Goal: Use online tool/utility

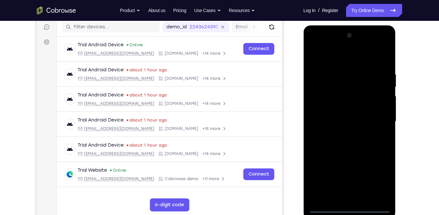
click at [325, 209] on div at bounding box center [349, 121] width 82 height 183
click at [379, 175] on div at bounding box center [349, 121] width 82 height 183
click at [327, 58] on div at bounding box center [349, 121] width 82 height 183
click at [377, 116] on div at bounding box center [349, 121] width 82 height 183
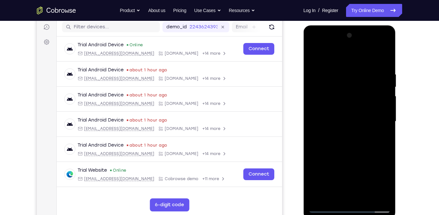
click at [356, 200] on div at bounding box center [349, 121] width 82 height 183
click at [349, 108] on div at bounding box center [349, 121] width 82 height 183
click at [342, 117] on div at bounding box center [349, 121] width 82 height 183
click at [369, 117] on div at bounding box center [349, 121] width 82 height 183
click at [338, 133] on div at bounding box center [349, 121] width 82 height 183
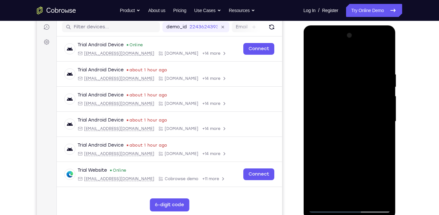
click at [353, 108] on div at bounding box center [349, 121] width 82 height 183
drag, startPoint x: 346, startPoint y: 144, endPoint x: 353, endPoint y: 112, distance: 32.7
click at [353, 112] on div at bounding box center [349, 121] width 82 height 183
click at [323, 176] on div at bounding box center [349, 121] width 82 height 183
drag, startPoint x: 362, startPoint y: 143, endPoint x: 362, endPoint y: 110, distance: 32.6
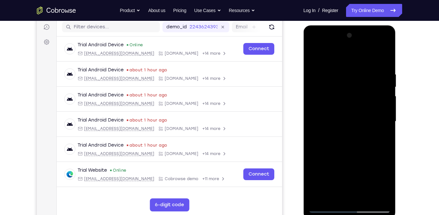
click at [362, 110] on div at bounding box center [349, 121] width 82 height 183
drag, startPoint x: 361, startPoint y: 143, endPoint x: 368, endPoint y: 69, distance: 74.5
click at [368, 69] on div at bounding box center [349, 121] width 82 height 183
drag, startPoint x: 366, startPoint y: 131, endPoint x: 359, endPoint y: 209, distance: 78.3
click at [359, 209] on div at bounding box center [349, 121] width 82 height 183
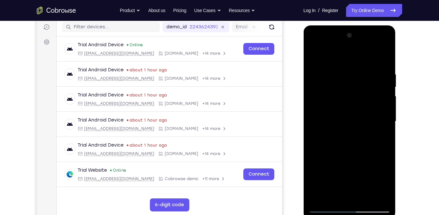
drag, startPoint x: 361, startPoint y: 141, endPoint x: 353, endPoint y: 176, distance: 36.0
click at [353, 176] on div at bounding box center [349, 121] width 82 height 183
click at [343, 74] on div at bounding box center [349, 121] width 82 height 183
drag, startPoint x: 365, startPoint y: 108, endPoint x: 322, endPoint y: 111, distance: 42.6
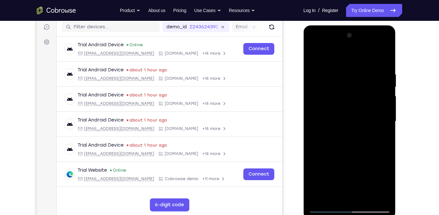
click at [322, 111] on div at bounding box center [349, 121] width 82 height 183
drag, startPoint x: 383, startPoint y: 124, endPoint x: 320, endPoint y: 137, distance: 64.5
click at [320, 137] on div at bounding box center [349, 121] width 82 height 183
click at [384, 55] on div at bounding box center [349, 121] width 82 height 183
drag, startPoint x: 383, startPoint y: 69, endPoint x: 335, endPoint y: 67, distance: 48.0
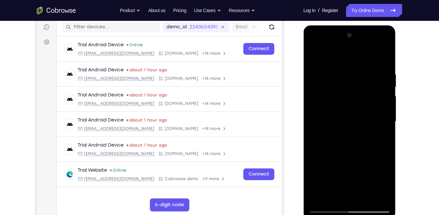
click at [335, 67] on div at bounding box center [349, 121] width 82 height 183
drag, startPoint x: 359, startPoint y: 72, endPoint x: 324, endPoint y: 69, distance: 35.4
click at [324, 69] on div at bounding box center [349, 121] width 82 height 183
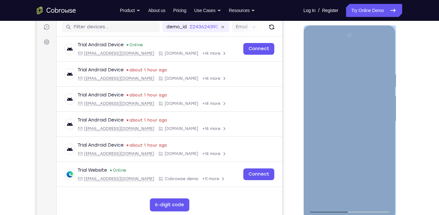
drag, startPoint x: 391, startPoint y: 74, endPoint x: 380, endPoint y: 72, distance: 11.3
click at [380, 72] on div at bounding box center [350, 122] width 92 height 195
click at [359, 95] on div at bounding box center [349, 121] width 82 height 183
click at [353, 151] on div at bounding box center [349, 121] width 82 height 183
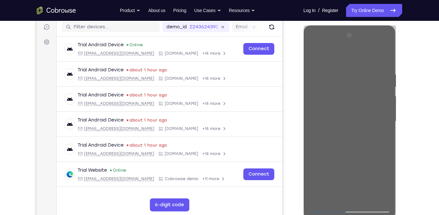
click at [430, 122] on div "Your Support Agent Your Customer Web iOS Android Next Steps We’d be happy to gi…" at bounding box center [219, 153] width 439 height 430
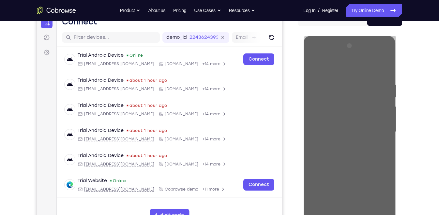
scroll to position [72, 0]
click at [404, 86] on div "Your Support Agent Your Customer Web iOS Android Next Steps We’d be happy to gi…" at bounding box center [220, 164] width 418 height 430
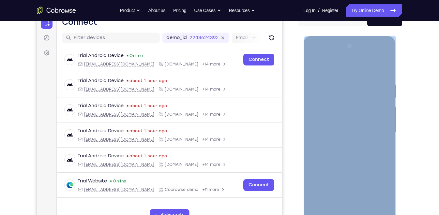
click at [359, 80] on div at bounding box center [349, 132] width 82 height 183
click at [362, 80] on div at bounding box center [349, 132] width 82 height 183
click at [385, 69] on div at bounding box center [349, 132] width 82 height 183
click at [352, 80] on div at bounding box center [349, 132] width 82 height 183
click at [364, 209] on div at bounding box center [349, 132] width 82 height 183
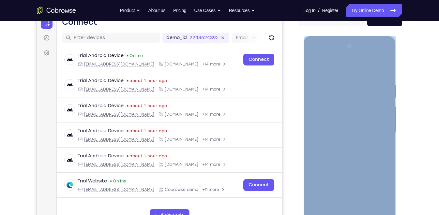
click at [335, 211] on div at bounding box center [349, 132] width 82 height 183
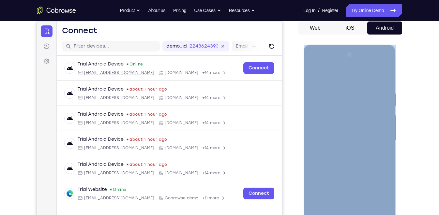
scroll to position [60, 0]
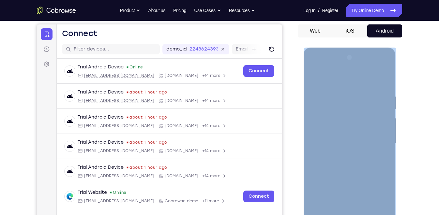
click at [346, 77] on div at bounding box center [349, 144] width 82 height 183
click at [358, 94] on div at bounding box center [349, 144] width 82 height 183
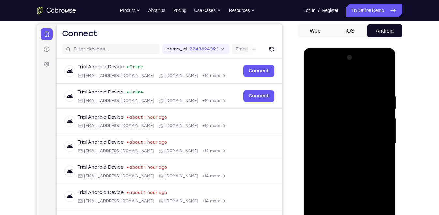
scroll to position [94, 0]
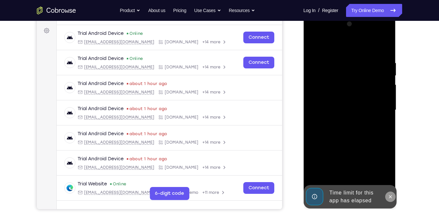
click at [390, 199] on icon at bounding box center [390, 197] width 5 height 5
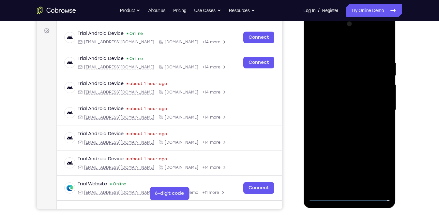
click at [329, 200] on div at bounding box center [349, 110] width 82 height 183
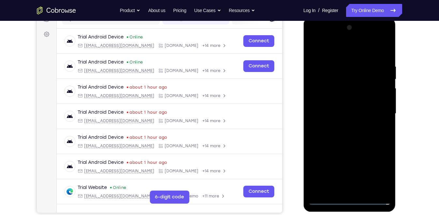
click at [377, 173] on div at bounding box center [349, 114] width 82 height 183
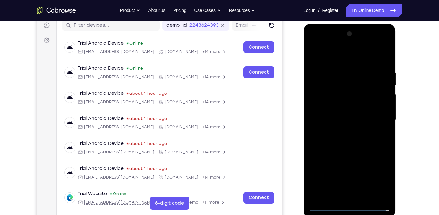
scroll to position [84, 0]
click at [368, 60] on div at bounding box center [349, 120] width 82 height 183
click at [376, 118] on div at bounding box center [349, 120] width 82 height 183
click at [345, 129] on div at bounding box center [349, 120] width 82 height 183
click at [338, 112] on div at bounding box center [349, 120] width 82 height 183
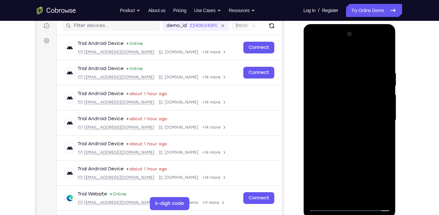
click at [331, 105] on div at bounding box center [349, 120] width 82 height 183
click at [327, 67] on div at bounding box center [349, 120] width 82 height 183
click at [332, 139] on div at bounding box center [349, 120] width 82 height 183
drag, startPoint x: 330, startPoint y: 59, endPoint x: 331, endPoint y: 39, distance: 19.3
click at [331, 39] on div at bounding box center [349, 120] width 82 height 183
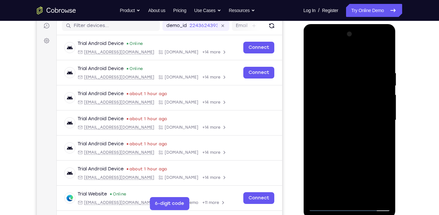
click at [331, 87] on div at bounding box center [349, 120] width 82 height 183
click at [383, 130] on div at bounding box center [349, 120] width 82 height 183
click at [344, 107] on div at bounding box center [349, 120] width 82 height 183
click at [343, 118] on div at bounding box center [349, 120] width 82 height 183
click at [331, 138] on div at bounding box center [349, 120] width 82 height 183
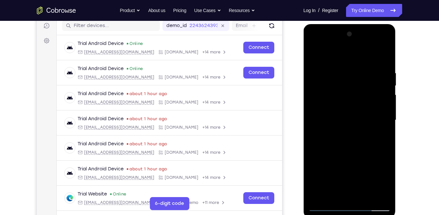
click at [351, 146] on div at bounding box center [349, 120] width 82 height 183
drag, startPoint x: 349, startPoint y: 153, endPoint x: 354, endPoint y: 99, distance: 53.7
click at [354, 99] on div at bounding box center [349, 120] width 82 height 183
drag, startPoint x: 352, startPoint y: 120, endPoint x: 361, endPoint y: 68, distance: 53.4
click at [361, 68] on div at bounding box center [349, 120] width 82 height 183
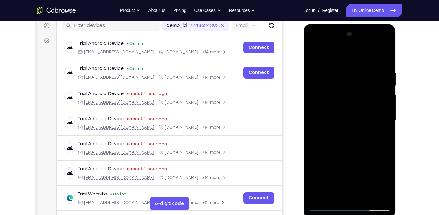
drag, startPoint x: 357, startPoint y: 133, endPoint x: 365, endPoint y: 74, distance: 58.6
click at [365, 74] on div at bounding box center [349, 120] width 82 height 183
click at [386, 85] on div at bounding box center [349, 120] width 82 height 183
click at [386, 87] on div at bounding box center [349, 120] width 82 height 183
drag, startPoint x: 360, startPoint y: 127, endPoint x: 364, endPoint y: 86, distance: 41.6
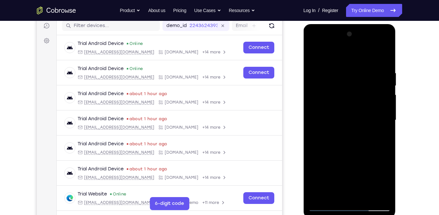
click at [364, 86] on div at bounding box center [349, 120] width 82 height 183
drag, startPoint x: 362, startPoint y: 102, endPoint x: 360, endPoint y: 139, distance: 37.6
click at [360, 139] on div at bounding box center [349, 120] width 82 height 183
drag, startPoint x: 360, startPoint y: 145, endPoint x: 364, endPoint y: 103, distance: 41.3
click at [364, 103] on div at bounding box center [349, 120] width 82 height 183
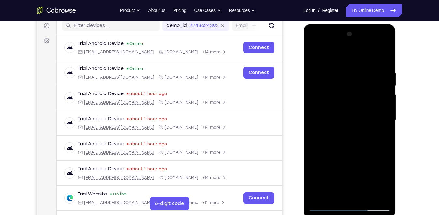
drag, startPoint x: 359, startPoint y: 149, endPoint x: 364, endPoint y: 93, distance: 56.7
click at [364, 93] on div at bounding box center [349, 120] width 82 height 183
drag, startPoint x: 360, startPoint y: 131, endPoint x: 362, endPoint y: 88, distance: 42.8
click at [362, 88] on div at bounding box center [349, 120] width 82 height 183
drag, startPoint x: 348, startPoint y: 148, endPoint x: 354, endPoint y: 115, distance: 33.9
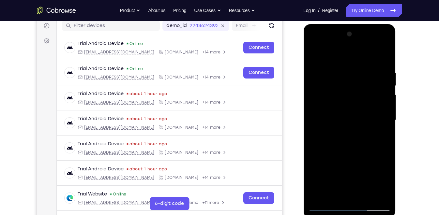
click at [354, 115] on div at bounding box center [349, 120] width 82 height 183
drag, startPoint x: 350, startPoint y: 151, endPoint x: 361, endPoint y: 91, distance: 60.7
click at [361, 91] on div at bounding box center [349, 120] width 82 height 183
drag, startPoint x: 346, startPoint y: 164, endPoint x: 355, endPoint y: 84, distance: 80.2
click at [355, 84] on div at bounding box center [349, 120] width 82 height 183
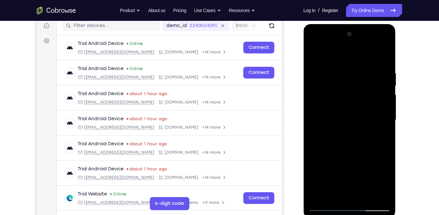
drag, startPoint x: 352, startPoint y: 131, endPoint x: 369, endPoint y: 51, distance: 81.7
click at [369, 51] on div at bounding box center [349, 120] width 82 height 183
drag, startPoint x: 342, startPoint y: 154, endPoint x: 354, endPoint y: 90, distance: 65.2
click at [354, 90] on div at bounding box center [349, 120] width 82 height 183
drag, startPoint x: 355, startPoint y: 131, endPoint x: 360, endPoint y: 97, distance: 33.9
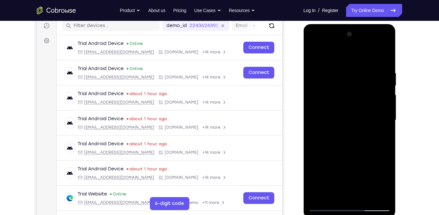
click at [360, 97] on div at bounding box center [349, 120] width 82 height 183
drag, startPoint x: 350, startPoint y: 165, endPoint x: 356, endPoint y: 96, distance: 69.1
click at [356, 96] on div at bounding box center [349, 120] width 82 height 183
drag, startPoint x: 352, startPoint y: 144, endPoint x: 354, endPoint y: 90, distance: 53.2
click at [354, 90] on div at bounding box center [349, 120] width 82 height 183
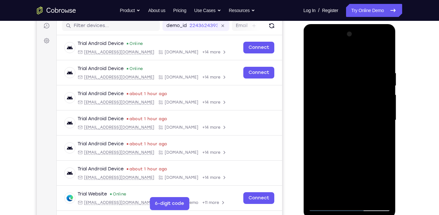
drag, startPoint x: 352, startPoint y: 128, endPoint x: 359, endPoint y: 69, distance: 59.3
click at [359, 69] on div at bounding box center [349, 120] width 82 height 183
drag, startPoint x: 356, startPoint y: 107, endPoint x: 357, endPoint y: 52, distance: 54.8
click at [357, 52] on div at bounding box center [349, 120] width 82 height 183
drag, startPoint x: 352, startPoint y: 140, endPoint x: 354, endPoint y: 90, distance: 49.6
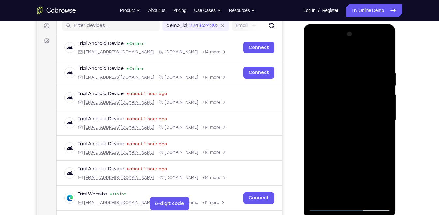
click at [354, 90] on div at bounding box center [349, 120] width 82 height 183
drag, startPoint x: 345, startPoint y: 151, endPoint x: 354, endPoint y: 86, distance: 65.2
click at [354, 86] on div at bounding box center [349, 120] width 82 height 183
drag, startPoint x: 354, startPoint y: 124, endPoint x: 362, endPoint y: 64, distance: 60.8
click at [362, 64] on div at bounding box center [349, 120] width 82 height 183
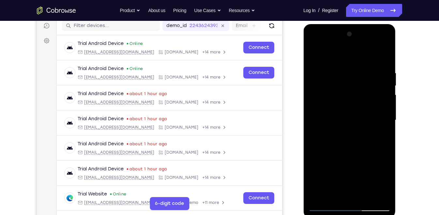
drag, startPoint x: 351, startPoint y: 148, endPoint x: 354, endPoint y: 117, distance: 31.2
click at [354, 117] on div at bounding box center [349, 120] width 82 height 183
drag, startPoint x: 351, startPoint y: 132, endPoint x: 357, endPoint y: 72, distance: 60.4
click at [357, 72] on div at bounding box center [349, 120] width 82 height 183
drag, startPoint x: 355, startPoint y: 136, endPoint x: 356, endPoint y: 89, distance: 47.3
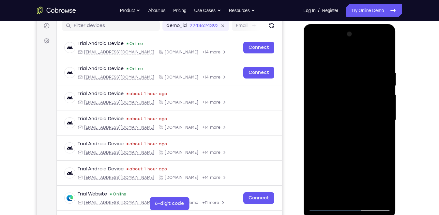
click at [356, 89] on div at bounding box center [349, 120] width 82 height 183
drag, startPoint x: 354, startPoint y: 132, endPoint x: 356, endPoint y: 84, distance: 47.4
click at [356, 84] on div at bounding box center [349, 120] width 82 height 183
drag, startPoint x: 355, startPoint y: 139, endPoint x: 356, endPoint y: 80, distance: 59.4
click at [356, 80] on div at bounding box center [349, 120] width 82 height 183
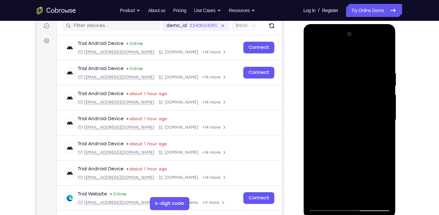
drag, startPoint x: 350, startPoint y: 154, endPoint x: 350, endPoint y: 61, distance: 93.0
click at [350, 61] on div at bounding box center [349, 120] width 82 height 183
drag, startPoint x: 352, startPoint y: 156, endPoint x: 355, endPoint y: 106, distance: 50.4
click at [355, 106] on div at bounding box center [349, 120] width 82 height 183
drag, startPoint x: 360, startPoint y: 163, endPoint x: 360, endPoint y: 145, distance: 18.0
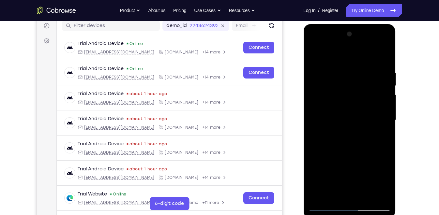
click at [360, 145] on div at bounding box center [349, 120] width 82 height 183
drag, startPoint x: 352, startPoint y: 175, endPoint x: 354, endPoint y: 114, distance: 61.1
click at [354, 114] on div at bounding box center [349, 120] width 82 height 183
drag
click at [360, 59] on div at bounding box center [349, 120] width 82 height 183
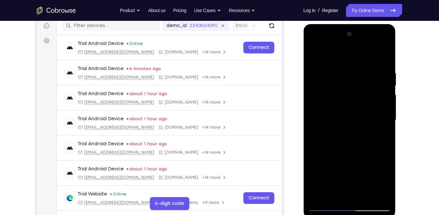
click at [356, 61] on div at bounding box center [349, 120] width 82 height 183
click at [352, 52] on div at bounding box center [349, 120] width 82 height 183
click at [348, 136] on div at bounding box center [349, 120] width 82 height 183
click at [350, 110] on div at bounding box center [349, 120] width 82 height 183
click at [353, 82] on div at bounding box center [349, 120] width 82 height 183
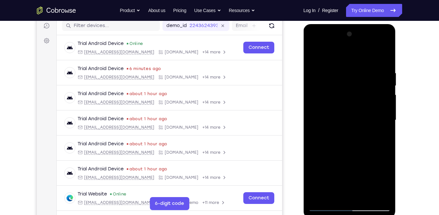
click at [353, 137] on div at bounding box center [349, 120] width 82 height 183
click at [352, 148] on div at bounding box center [349, 120] width 82 height 183
click at [353, 156] on div at bounding box center [349, 120] width 82 height 183
drag, startPoint x: 352, startPoint y: 164, endPoint x: 356, endPoint y: 124, distance: 40.6
click at [356, 124] on div at bounding box center [349, 120] width 82 height 183
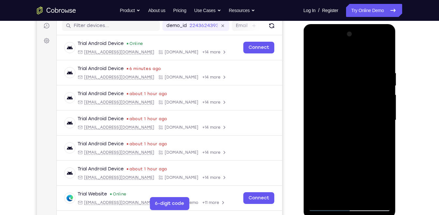
drag, startPoint x: 353, startPoint y: 148, endPoint x: 355, endPoint y: 123, distance: 24.6
click at [355, 123] on div at bounding box center [349, 120] width 82 height 183
drag, startPoint x: 327, startPoint y: 145, endPoint x: 338, endPoint y: 76, distance: 69.8
click at [338, 76] on div at bounding box center [349, 120] width 82 height 183
drag, startPoint x: 337, startPoint y: 128, endPoint x: 345, endPoint y: 29, distance: 99.2
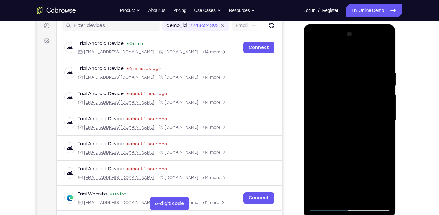
click at [345, 29] on div at bounding box center [349, 120] width 82 height 183
drag, startPoint x: 349, startPoint y: 102, endPoint x: 355, endPoint y: 47, distance: 56.2
click at [355, 47] on div at bounding box center [349, 120] width 82 height 183
drag, startPoint x: 341, startPoint y: 127, endPoint x: 347, endPoint y: 80, distance: 47.0
click at [347, 80] on div at bounding box center [349, 120] width 82 height 183
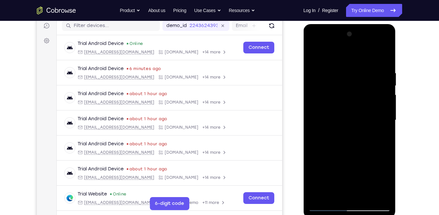
drag, startPoint x: 346, startPoint y: 134, endPoint x: 346, endPoint y: 117, distance: 18.0
click at [346, 117] on div at bounding box center [349, 120] width 82 height 183
drag, startPoint x: 344, startPoint y: 154, endPoint x: 349, endPoint y: 105, distance: 49.2
click at [349, 105] on div at bounding box center [349, 120] width 82 height 183
drag, startPoint x: 343, startPoint y: 146, endPoint x: 345, endPoint y: 83, distance: 63.3
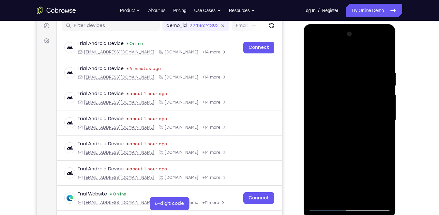
click at [345, 83] on div at bounding box center [349, 120] width 82 height 183
drag, startPoint x: 342, startPoint y: 139, endPoint x: 352, endPoint y: 83, distance: 56.9
click at [352, 83] on div at bounding box center [349, 120] width 82 height 183
drag, startPoint x: 363, startPoint y: 145, endPoint x: 364, endPoint y: 127, distance: 18.6
click at [364, 127] on div at bounding box center [349, 120] width 82 height 183
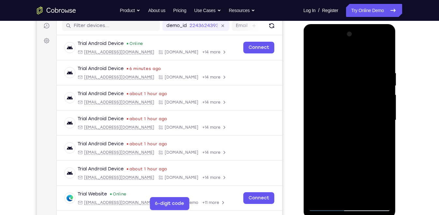
click at [323, 182] on div at bounding box center [349, 120] width 82 height 183
drag, startPoint x: 340, startPoint y: 162, endPoint x: 342, endPoint y: 151, distance: 11.6
click at [342, 151] on div at bounding box center [349, 120] width 82 height 183
drag, startPoint x: 362, startPoint y: 151, endPoint x: 362, endPoint y: 139, distance: 12.1
click at [362, 139] on div at bounding box center [349, 120] width 82 height 183
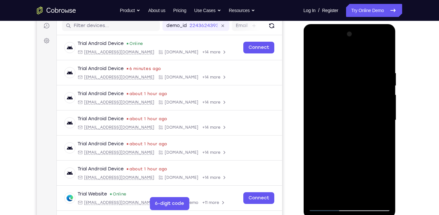
drag, startPoint x: 358, startPoint y: 158, endPoint x: 358, endPoint y: 96, distance: 62.0
click at [358, 96] on div at bounding box center [349, 120] width 82 height 183
drag, startPoint x: 354, startPoint y: 142, endPoint x: 357, endPoint y: 90, distance: 52.3
click at [357, 90] on div at bounding box center [349, 120] width 82 height 183
drag, startPoint x: 352, startPoint y: 125, endPoint x: 361, endPoint y: 77, distance: 48.4
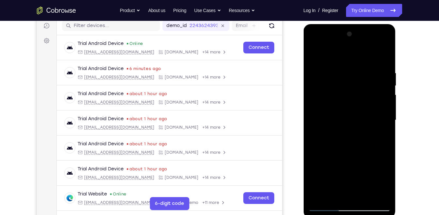
click at [361, 77] on div at bounding box center [349, 120] width 82 height 183
drag, startPoint x: 349, startPoint y: 123, endPoint x: 358, endPoint y: 71, distance: 52.3
click at [358, 71] on div at bounding box center [349, 120] width 82 height 183
drag, startPoint x: 350, startPoint y: 141, endPoint x: 357, endPoint y: 77, distance: 64.4
click at [357, 77] on div at bounding box center [349, 120] width 82 height 183
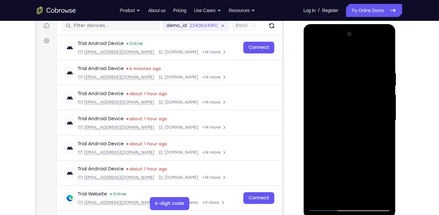
drag, startPoint x: 351, startPoint y: 138, endPoint x: 354, endPoint y: 111, distance: 27.6
click at [354, 111] on div at bounding box center [349, 120] width 82 height 183
drag, startPoint x: 345, startPoint y: 149, endPoint x: 353, endPoint y: 98, distance: 52.2
click at [353, 98] on div at bounding box center [349, 120] width 82 height 183
drag, startPoint x: 348, startPoint y: 131, endPoint x: 355, endPoint y: 80, distance: 51.1
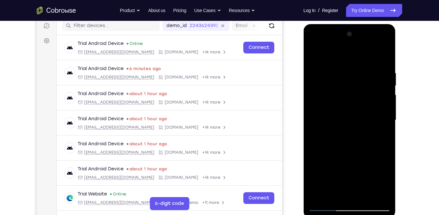
click at [355, 80] on div at bounding box center [349, 120] width 82 height 183
drag, startPoint x: 344, startPoint y: 143, endPoint x: 351, endPoint y: 101, distance: 43.2
click at [351, 101] on div at bounding box center [349, 120] width 82 height 183
drag, startPoint x: 345, startPoint y: 132, endPoint x: 350, endPoint y: 106, distance: 25.9
click at [350, 106] on div at bounding box center [349, 120] width 82 height 183
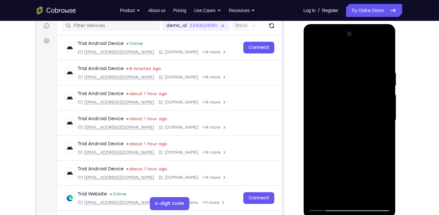
drag, startPoint x: 346, startPoint y: 151, endPoint x: 354, endPoint y: 86, distance: 66.1
click at [354, 86] on div at bounding box center [349, 120] width 82 height 183
drag, startPoint x: 356, startPoint y: 145, endPoint x: 364, endPoint y: 84, distance: 61.1
click at [364, 84] on div at bounding box center [349, 120] width 82 height 183
drag, startPoint x: 357, startPoint y: 163, endPoint x: 367, endPoint y: 90, distance: 74.0
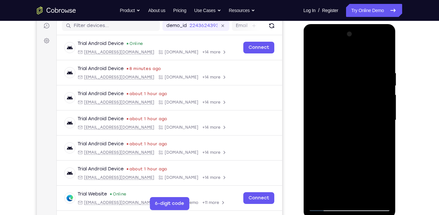
click at [367, 90] on div at bounding box center [349, 120] width 82 height 183
drag, startPoint x: 353, startPoint y: 152, endPoint x: 358, endPoint y: 96, distance: 57.0
click at [358, 96] on div at bounding box center [349, 120] width 82 height 183
click at [385, 116] on div at bounding box center [349, 120] width 82 height 183
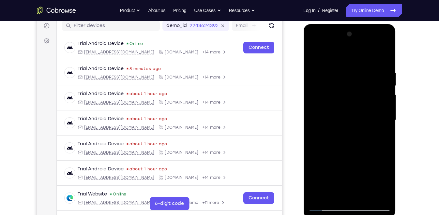
drag, startPoint x: 331, startPoint y: 141, endPoint x: 345, endPoint y: 30, distance: 111.9
click at [345, 30] on div at bounding box center [349, 120] width 82 height 183
drag, startPoint x: 339, startPoint y: 152, endPoint x: 347, endPoint y: 92, distance: 60.3
click at [347, 92] on div at bounding box center [349, 120] width 82 height 183
drag, startPoint x: 352, startPoint y: 162, endPoint x: 353, endPoint y: 115, distance: 47.0
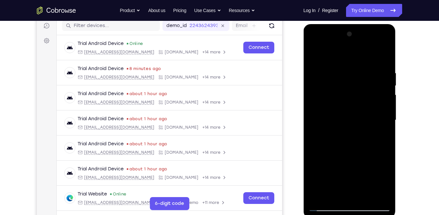
click at [353, 115] on div at bounding box center [349, 120] width 82 height 183
drag, startPoint x: 350, startPoint y: 146, endPoint x: 353, endPoint y: 120, distance: 25.3
click at [353, 120] on div at bounding box center [349, 120] width 82 height 183
drag, startPoint x: 348, startPoint y: 166, endPoint x: 356, endPoint y: 87, distance: 78.8
click at [356, 87] on div at bounding box center [349, 120] width 82 height 183
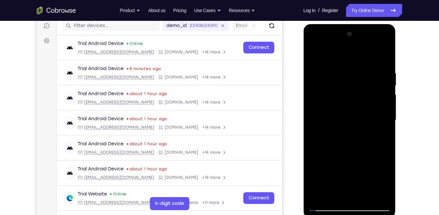
drag, startPoint x: 348, startPoint y: 177, endPoint x: 350, endPoint y: 109, distance: 67.9
click at [350, 109] on div at bounding box center [349, 120] width 82 height 183
drag, startPoint x: 351, startPoint y: 84, endPoint x: 347, endPoint y: 163, distance: 79.1
click at [347, 163] on div at bounding box center [349, 120] width 82 height 183
drag, startPoint x: 351, startPoint y: 107, endPoint x: 405, endPoint y: 102, distance: 54.1
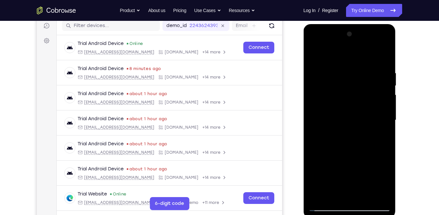
click at [397, 102] on html "Online web based iOS Simulators and Android Emulators. Run iPhone, iPad, Mobile…" at bounding box center [350, 122] width 93 height 196
click at [405, 102] on div "Your Support Agent Your Customer Web iOS Android Next Steps We’d be happy to gi…" at bounding box center [220, 152] width 418 height 430
click at [418, 123] on div "Your Support Agent Your Customer Web iOS Android Next Steps We’d be happy to gi…" at bounding box center [220, 152] width 418 height 430
drag, startPoint x: 353, startPoint y: 171, endPoint x: 353, endPoint y: 134, distance: 36.9
click at [353, 134] on div at bounding box center [349, 120] width 82 height 183
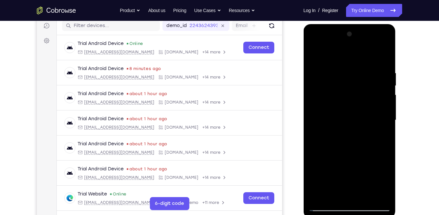
drag, startPoint x: 354, startPoint y: 158, endPoint x: 356, endPoint y: 45, distance: 112.3
click at [356, 45] on div at bounding box center [349, 120] width 82 height 183
drag, startPoint x: 355, startPoint y: 137, endPoint x: 355, endPoint y: 91, distance: 46.7
click at [355, 91] on div at bounding box center [349, 120] width 82 height 183
drag, startPoint x: 358, startPoint y: 157, endPoint x: 359, endPoint y: 89, distance: 68.2
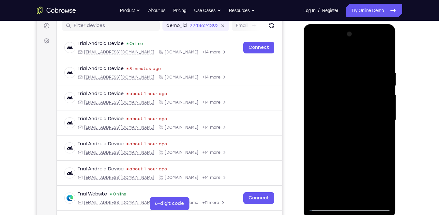
click at [359, 89] on div at bounding box center [349, 120] width 82 height 183
drag, startPoint x: 359, startPoint y: 162, endPoint x: 362, endPoint y: 112, distance: 50.3
click at [362, 112] on div at bounding box center [349, 120] width 82 height 183
drag, startPoint x: 355, startPoint y: 148, endPoint x: 355, endPoint y: 131, distance: 17.6
click at [355, 131] on div at bounding box center [349, 120] width 82 height 183
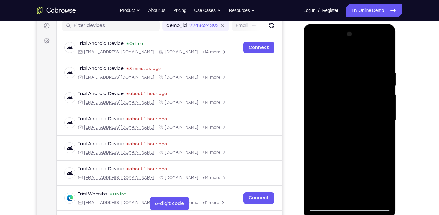
click at [321, 164] on div at bounding box center [349, 120] width 82 height 183
drag, startPoint x: 359, startPoint y: 134, endPoint x: 356, endPoint y: 57, distance: 77.1
click at [356, 57] on div at bounding box center [349, 120] width 82 height 183
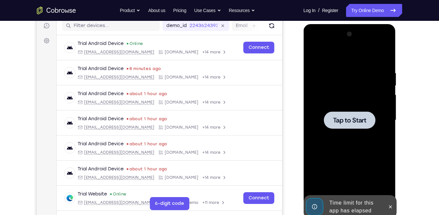
drag, startPoint x: 366, startPoint y: 164, endPoint x: 364, endPoint y: 132, distance: 31.7
click at [364, 132] on div at bounding box center [349, 120] width 82 height 183
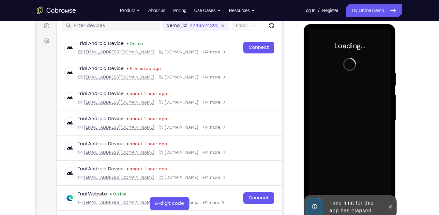
click at [364, 132] on div at bounding box center [349, 120] width 82 height 183
